Goal: Use online tool/utility: Utilize a website feature to perform a specific function

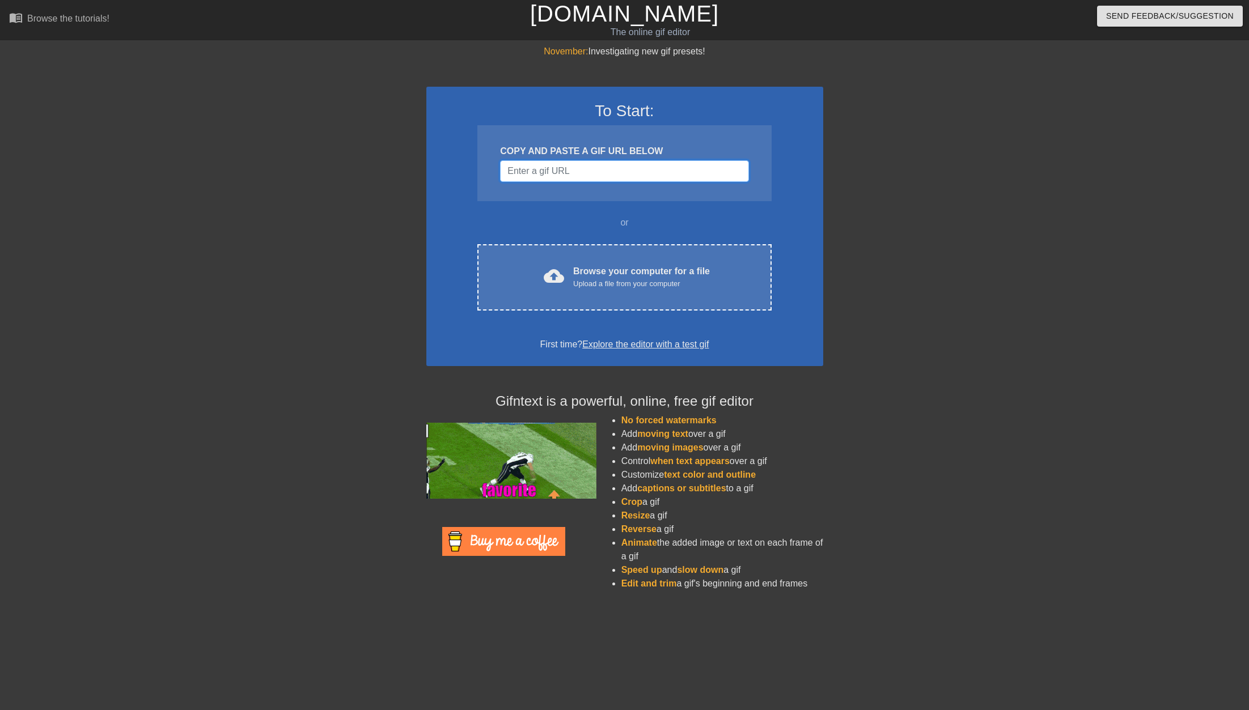
click at [545, 170] on input "Username" at bounding box center [624, 171] width 248 height 22
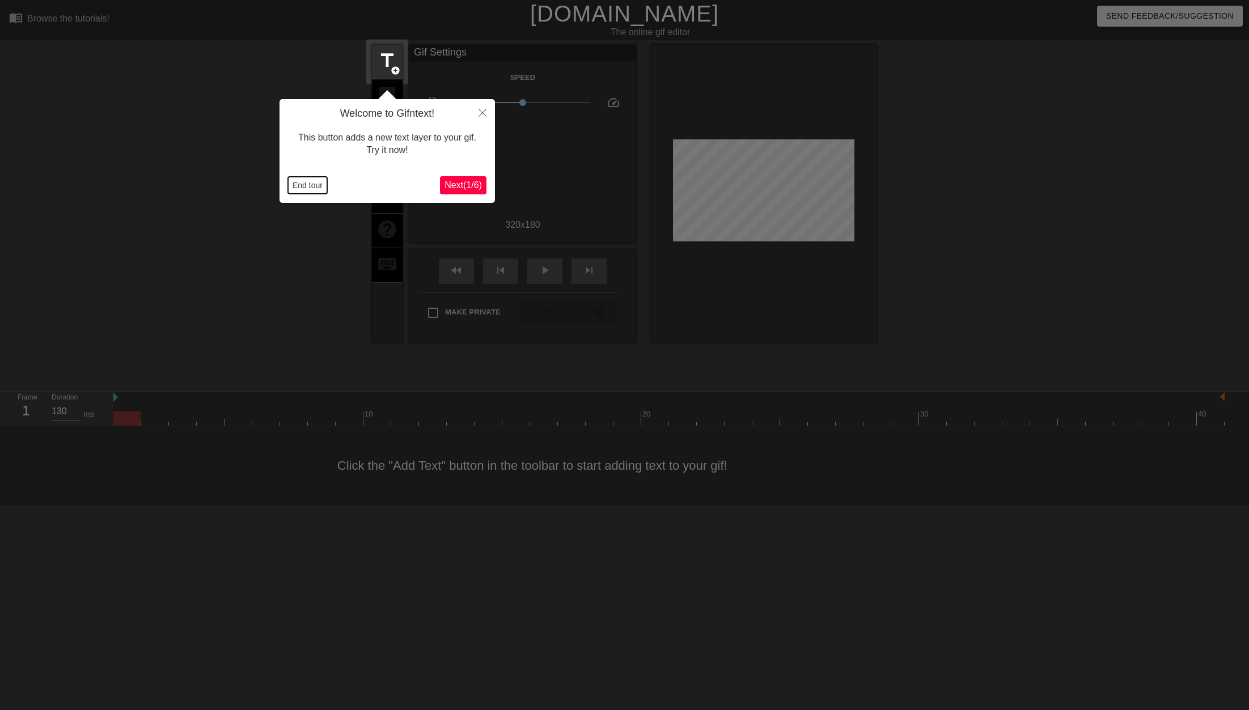
click at [306, 180] on button "End tour" at bounding box center [307, 185] width 39 height 17
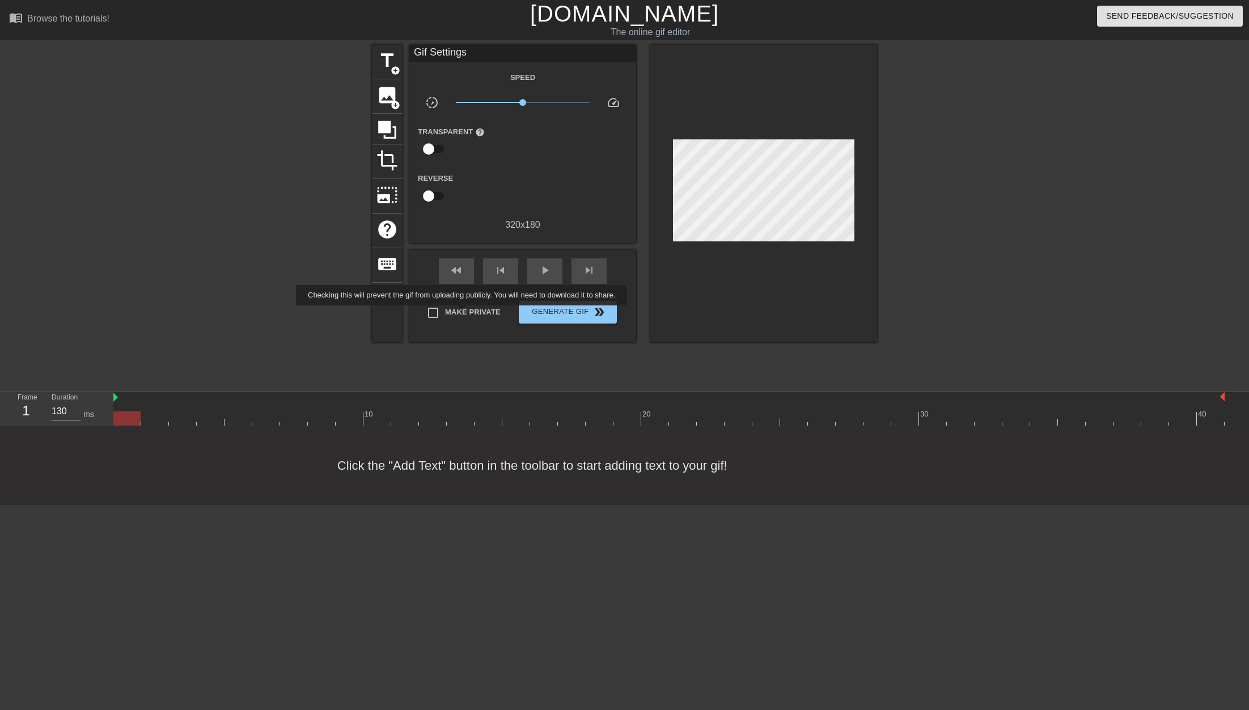
click at [464, 312] on span "Make Private" at bounding box center [473, 312] width 56 height 11
click at [445, 312] on input "Make Private" at bounding box center [433, 313] width 24 height 24
checkbox input "true"
click at [386, 91] on span "image" at bounding box center [387, 95] width 22 height 22
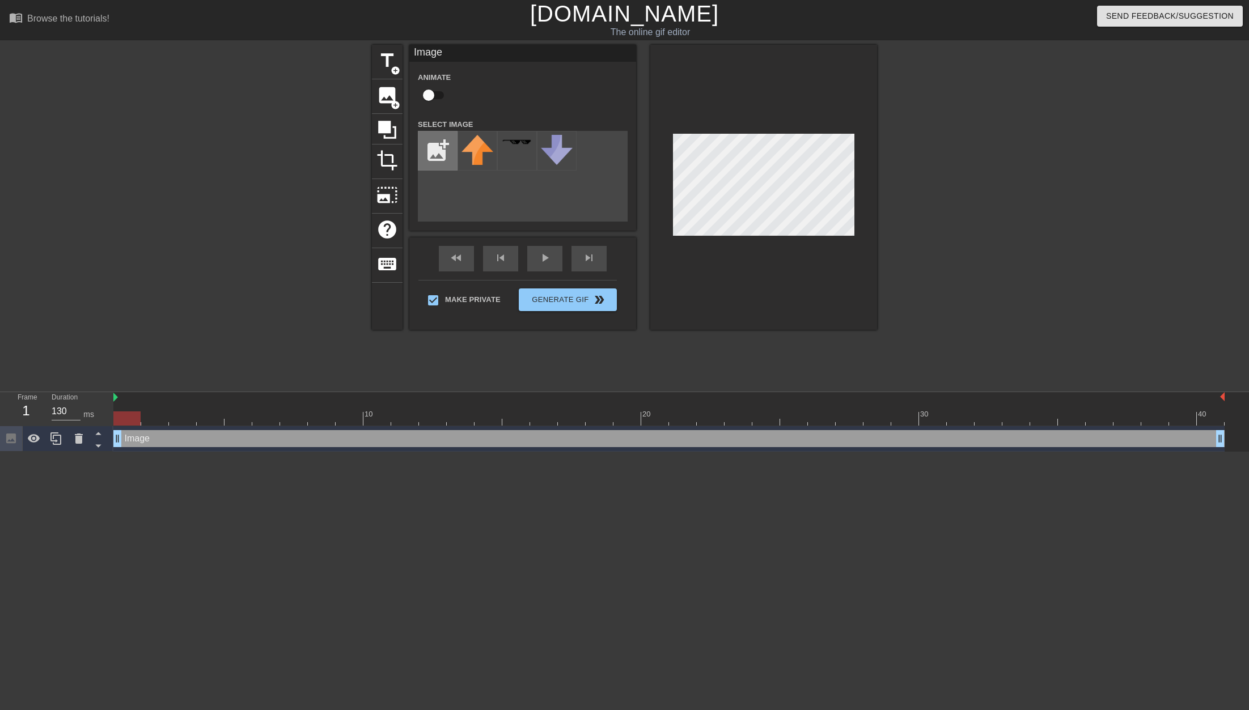
click at [442, 147] on input "file" at bounding box center [437, 151] width 39 height 39
click at [77, 443] on icon at bounding box center [79, 439] width 8 height 10
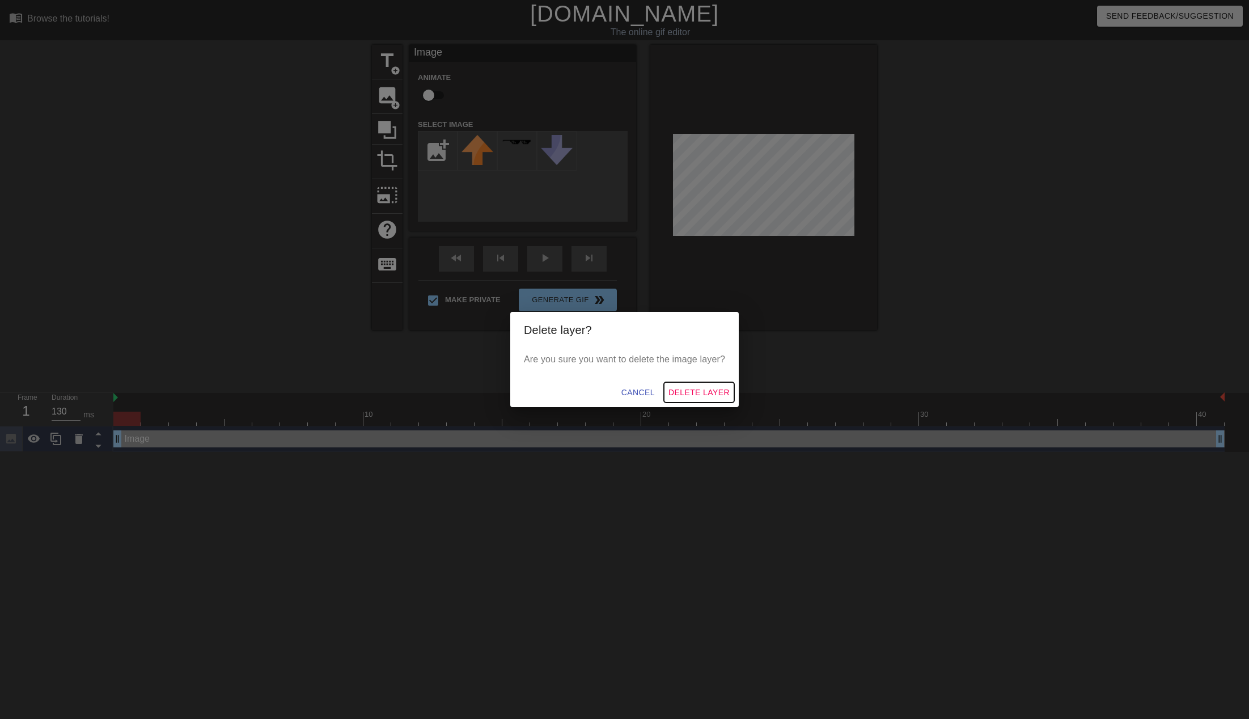
click at [686, 395] on span "Delete Layer" at bounding box center [699, 393] width 61 height 14
